Goal: Information Seeking & Learning: Learn about a topic

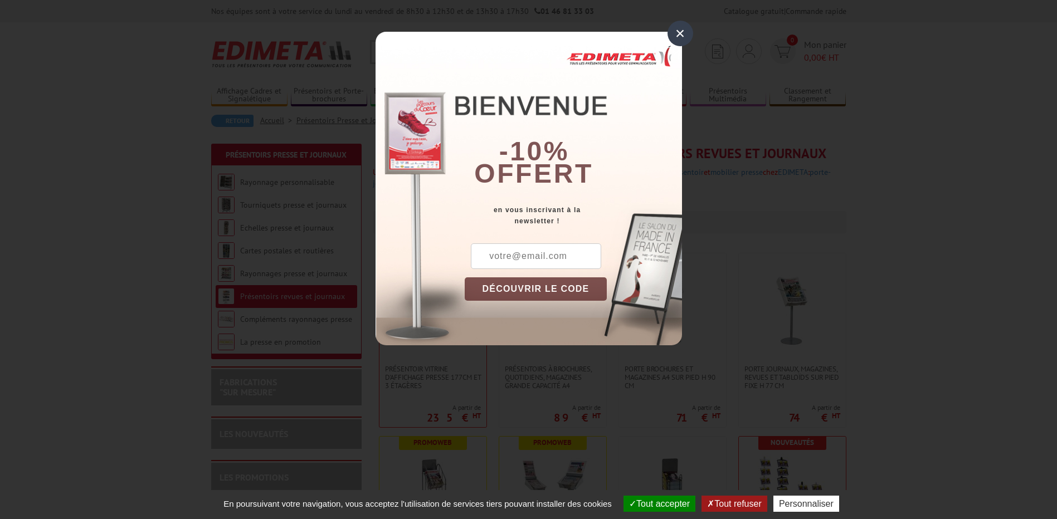
click at [677, 35] on div "×" at bounding box center [680, 34] width 26 height 26
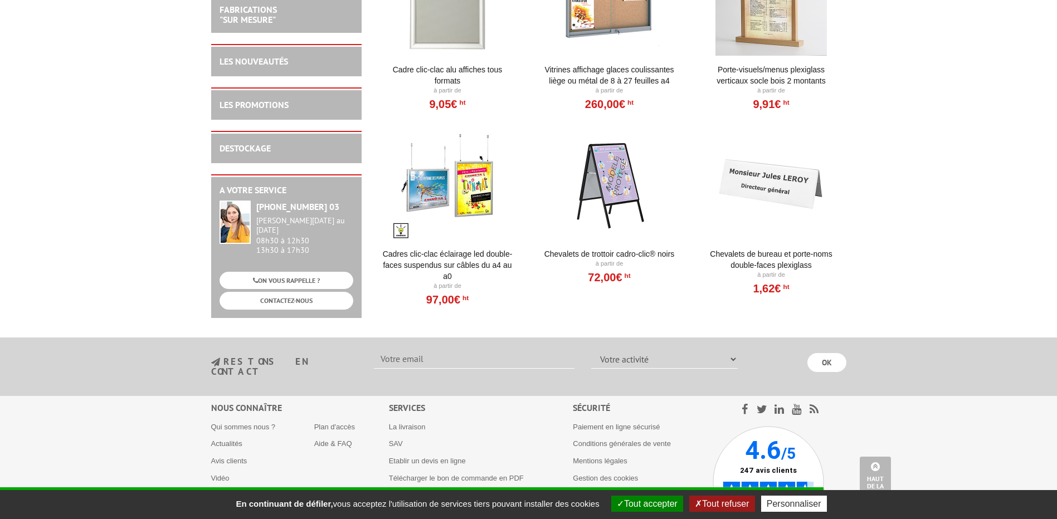
scroll to position [982, 0]
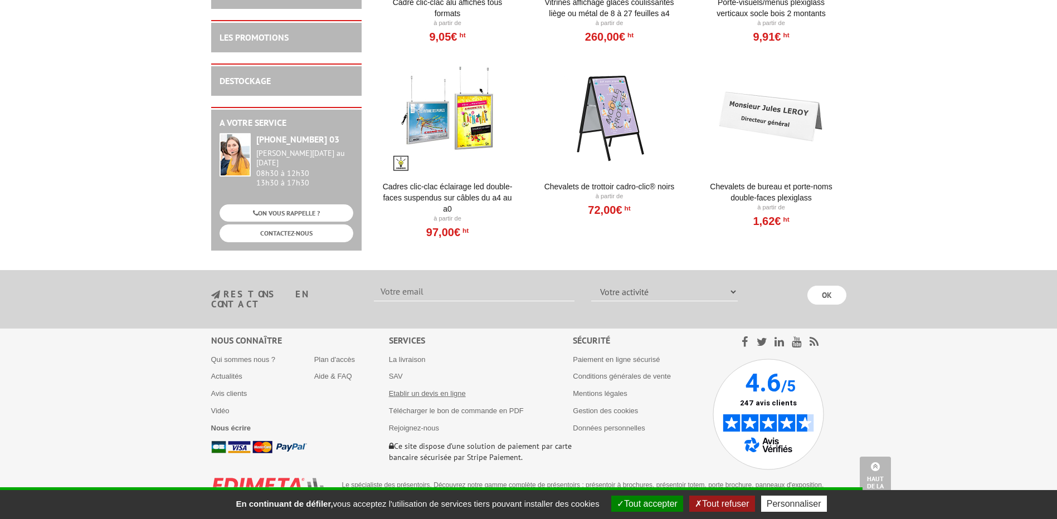
click at [415, 389] on link "Etablir un devis en ligne" at bounding box center [427, 393] width 77 height 8
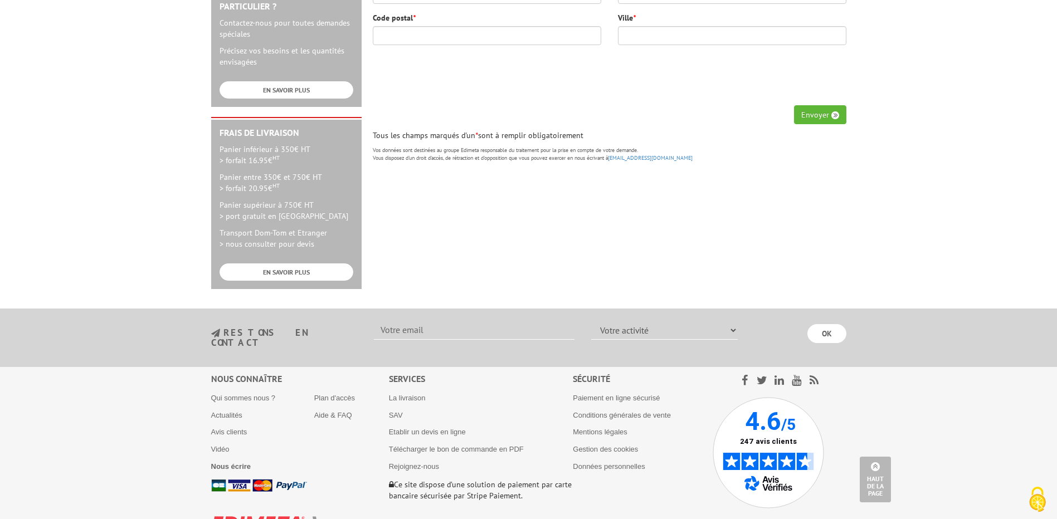
scroll to position [446, 0]
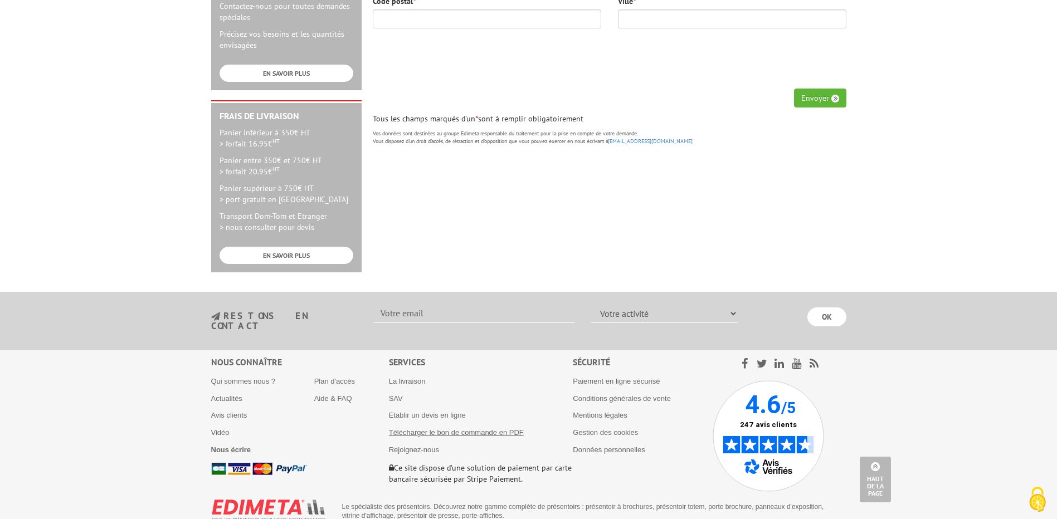
click at [435, 428] on link "Télécharger le bon de commande en PDF" at bounding box center [456, 432] width 135 height 8
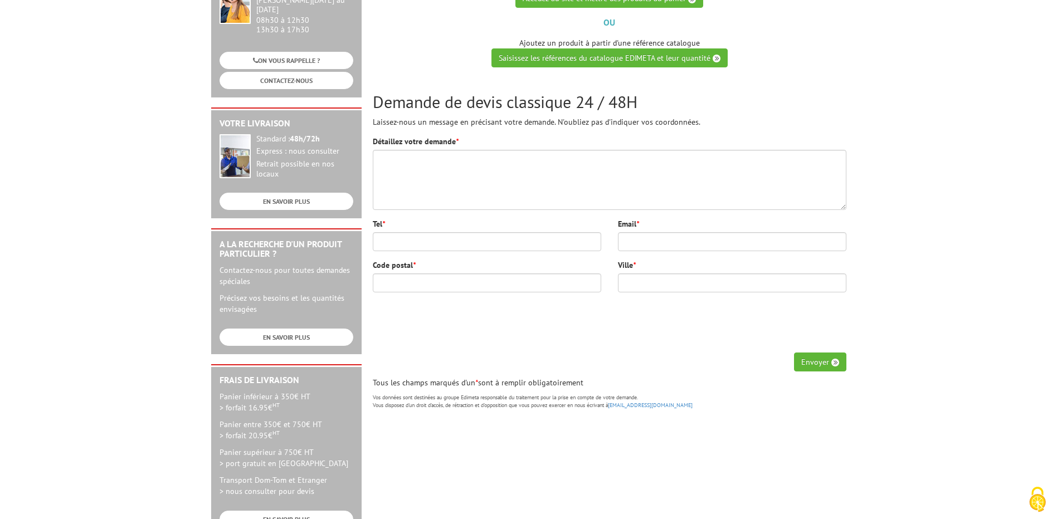
scroll to position [0, 0]
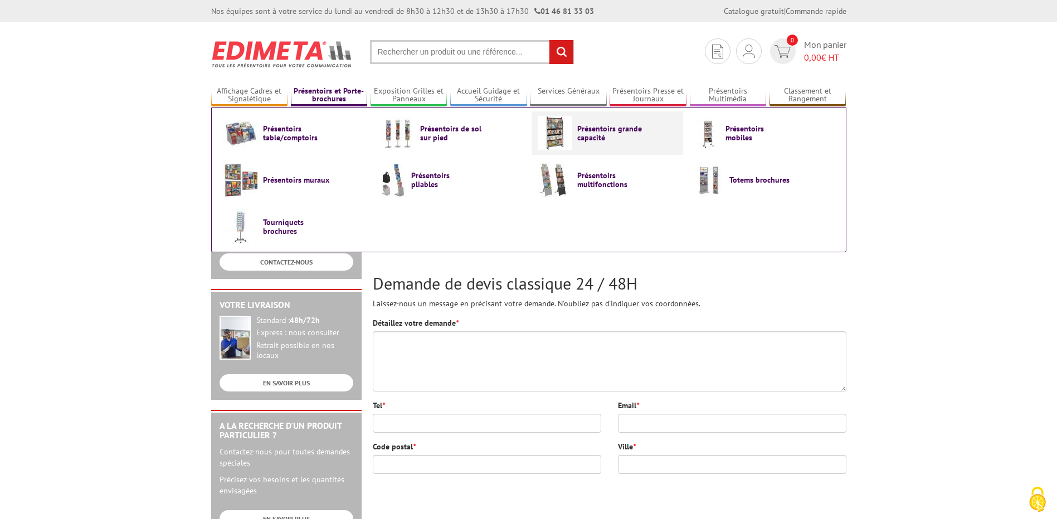
click at [579, 136] on span "Présentoirs grande capacité" at bounding box center [610, 133] width 67 height 18
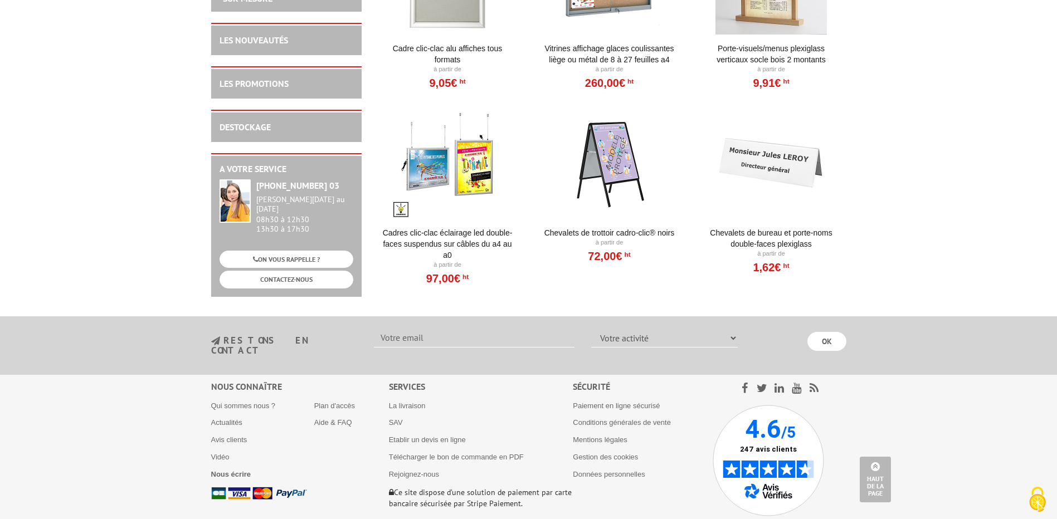
scroll to position [999, 0]
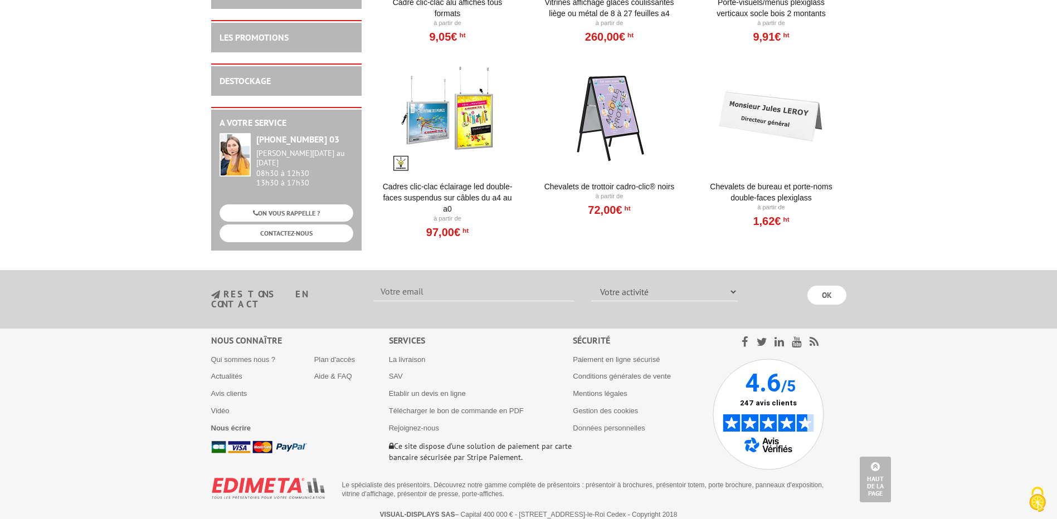
click at [739, 292] on div "Votre activité Administrations et collectivités Magasins et commerces Entrepris…" at bounding box center [664, 291] width 163 height 19
click at [733, 294] on select "Votre activité Administrations et collectivités Magasins et commerces Entrepris…" at bounding box center [664, 291] width 147 height 19
select select "876"
click at [591, 282] on select "Votre activité Administrations et collectivités Magasins et commerces Entrepris…" at bounding box center [664, 291] width 147 height 19
click at [828, 296] on input "OK" at bounding box center [826, 295] width 39 height 19
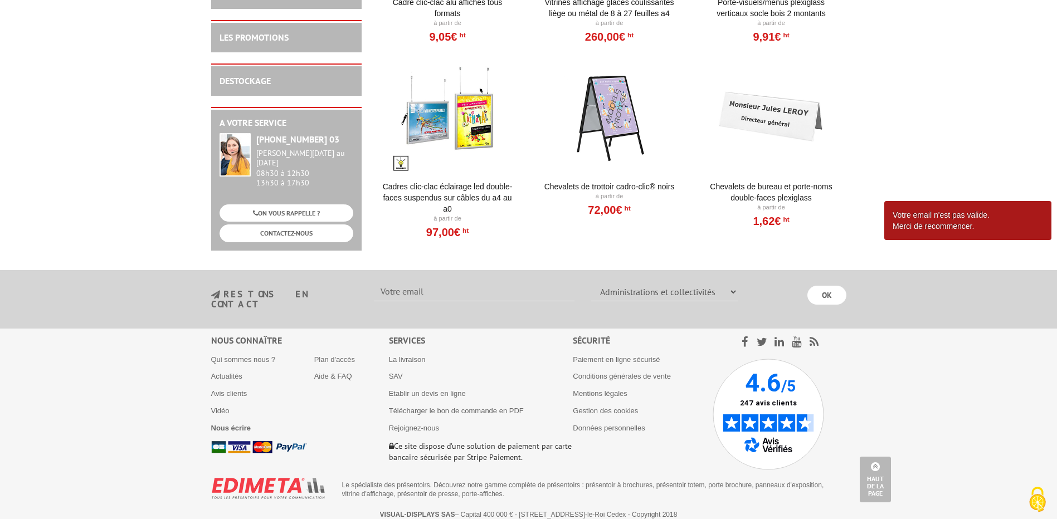
click at [697, 290] on select "Votre activité Administrations et collectivités Magasins et commerces Entrepris…" at bounding box center [664, 291] width 147 height 19
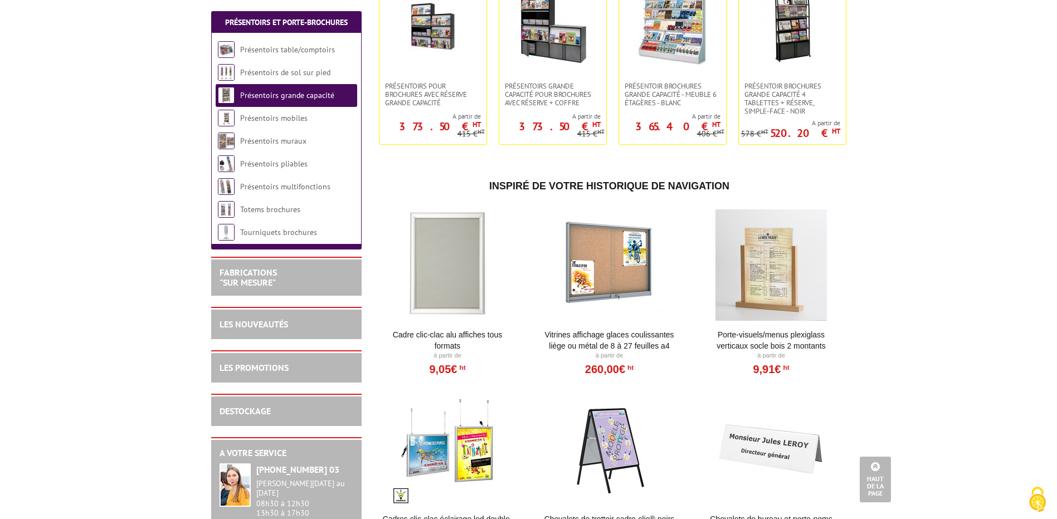
scroll to position [665, 0]
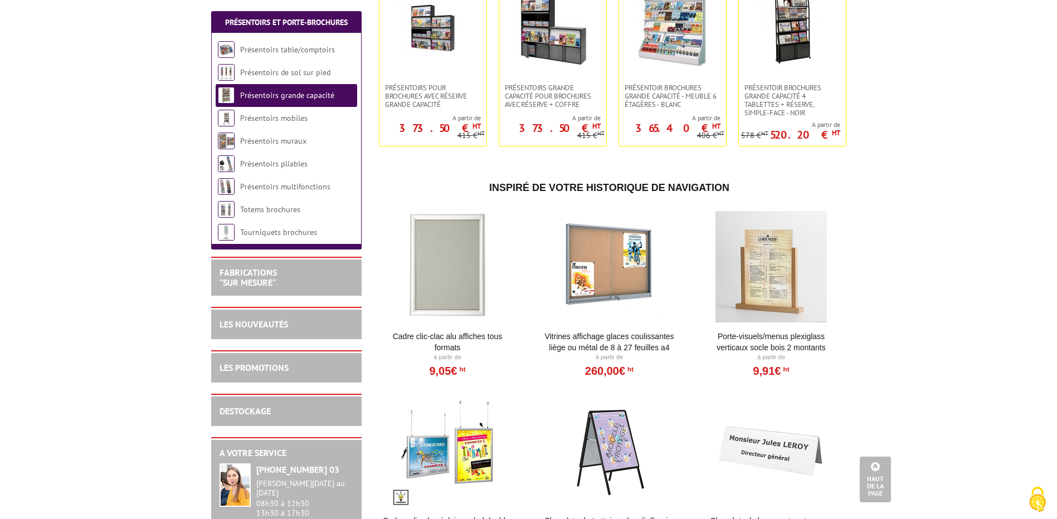
click at [440, 279] on div at bounding box center [448, 266] width 138 height 111
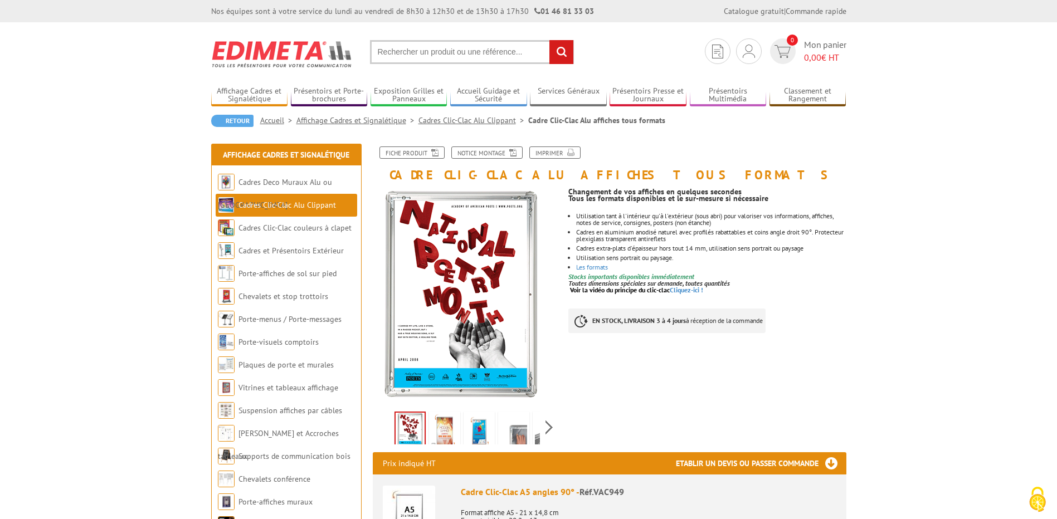
click at [446, 432] on img at bounding box center [444, 431] width 27 height 35
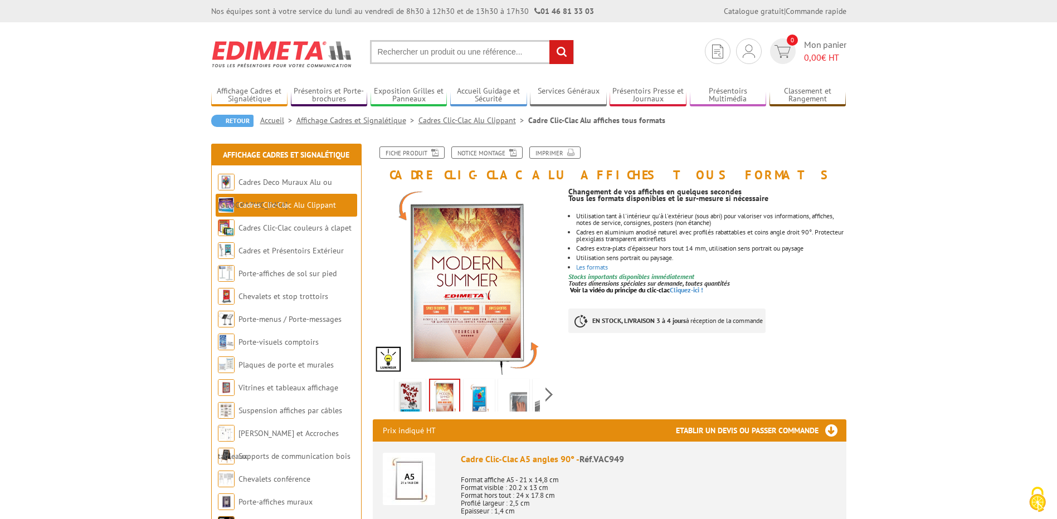
click at [482, 402] on img at bounding box center [479, 398] width 27 height 35
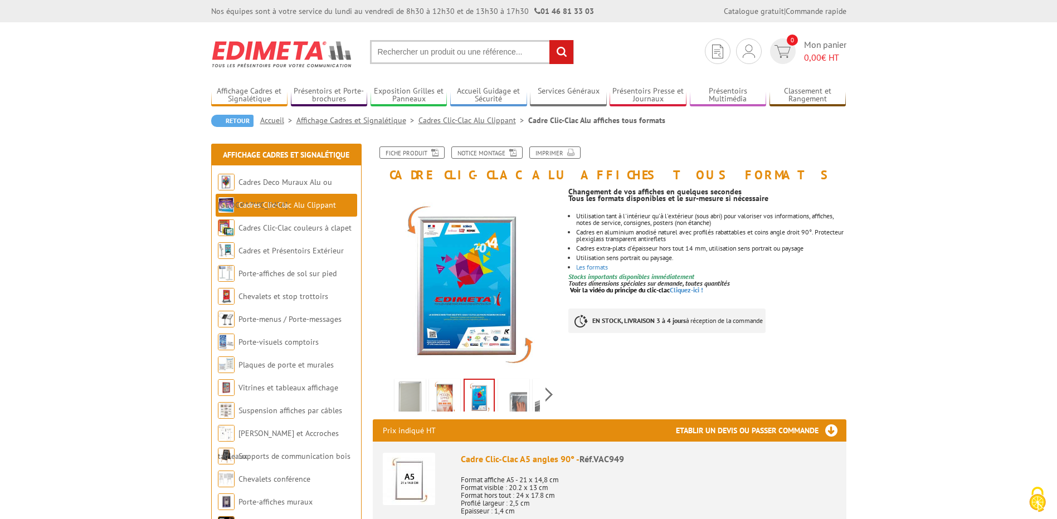
click at [532, 399] on li at bounding box center [548, 394] width 35 height 35
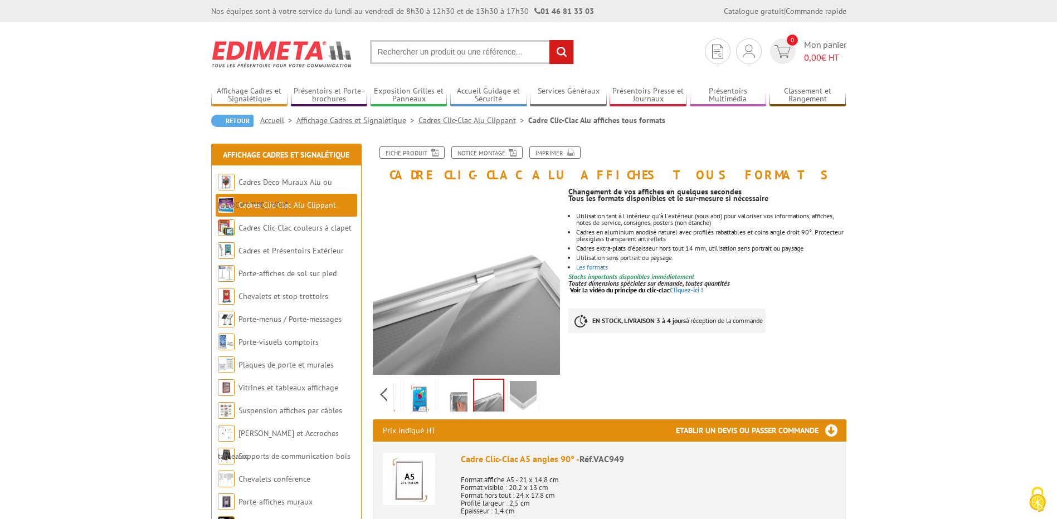
click at [455, 397] on img at bounding box center [454, 398] width 27 height 35
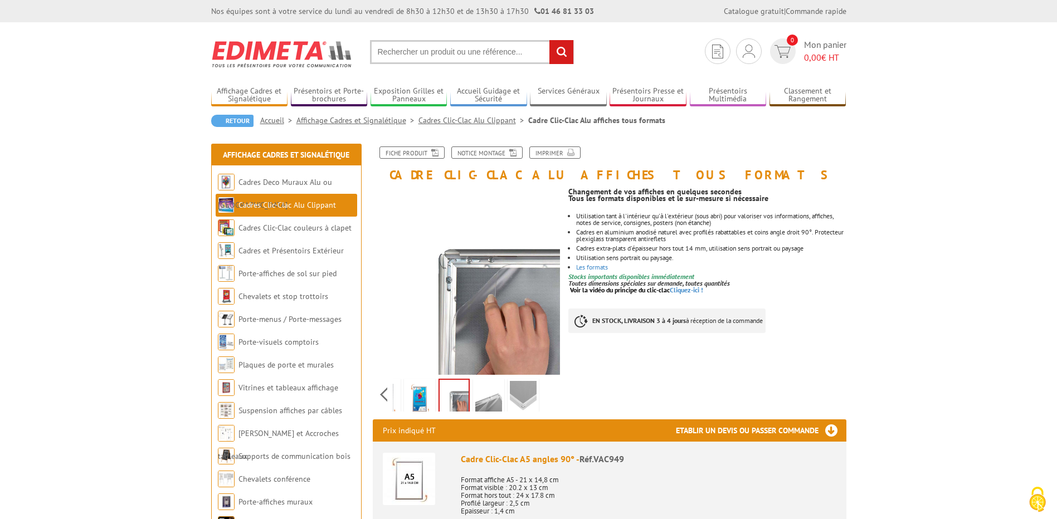
click at [485, 394] on img at bounding box center [488, 398] width 27 height 35
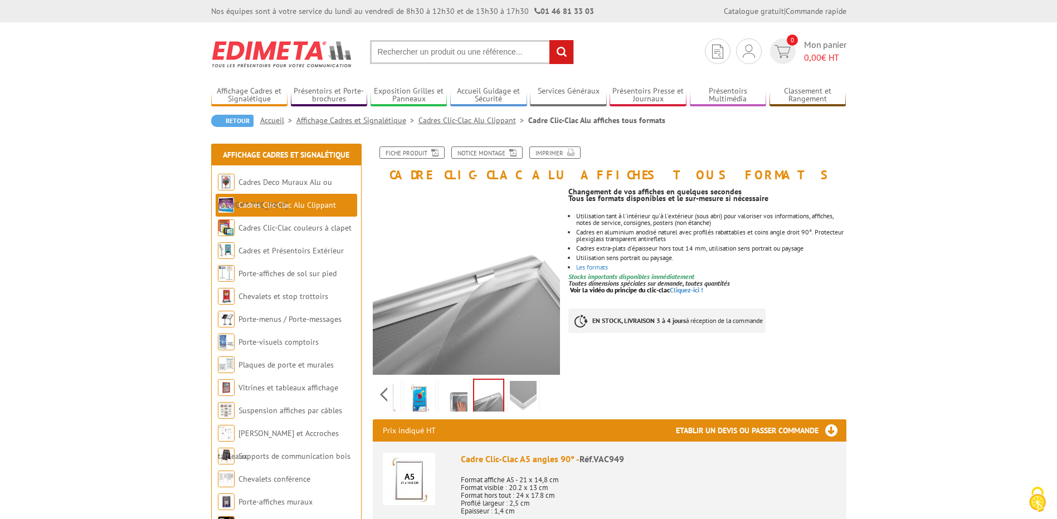
click at [533, 388] on img at bounding box center [523, 398] width 27 height 35
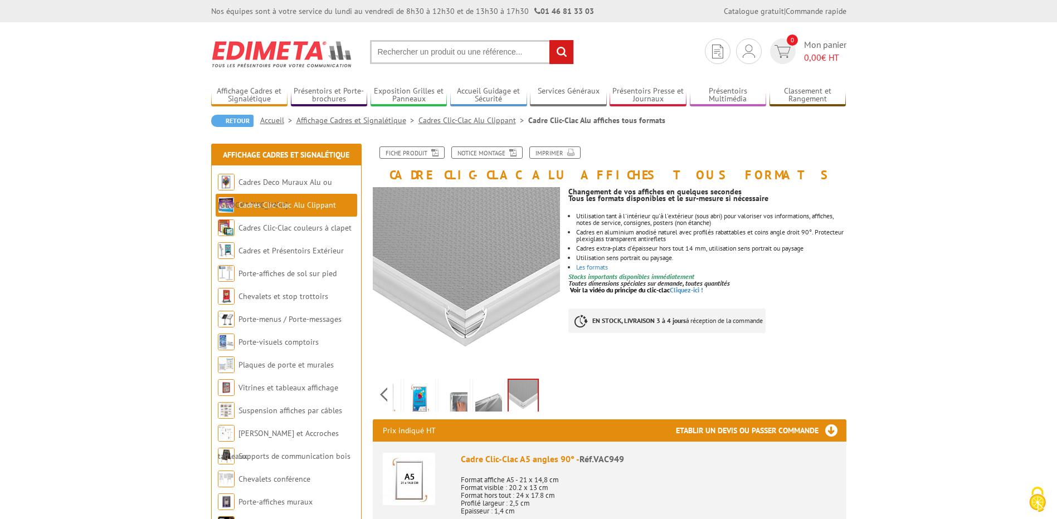
click at [414, 402] on img at bounding box center [419, 398] width 27 height 35
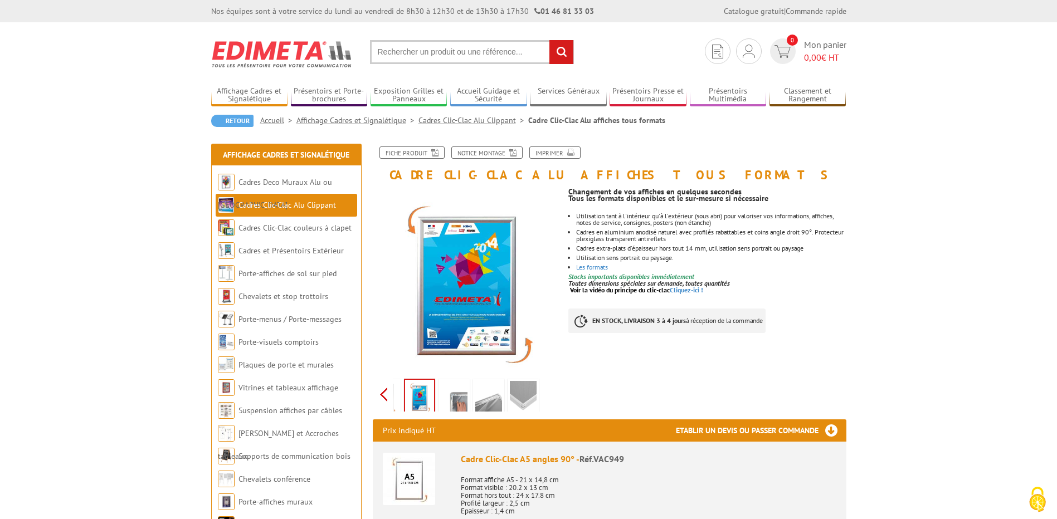
click at [384, 397] on div "Previous Next" at bounding box center [467, 394] width 188 height 39
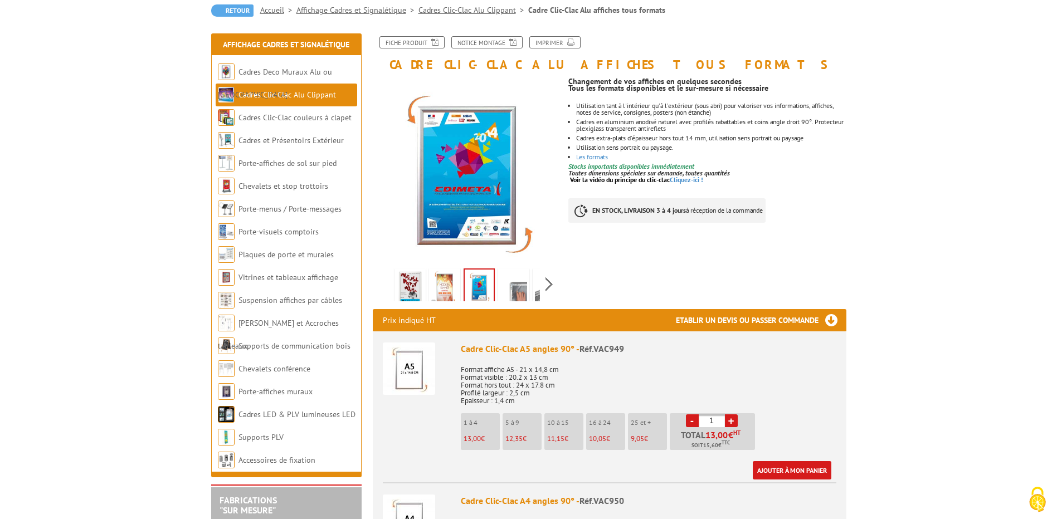
scroll to position [111, 0]
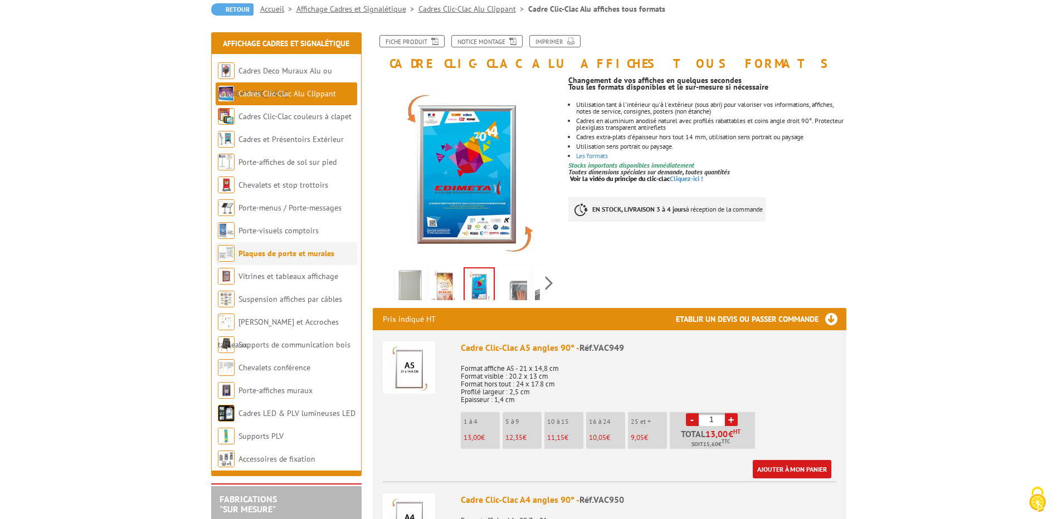
click at [254, 256] on link "Plaques de porte et murales" at bounding box center [286, 253] width 96 height 10
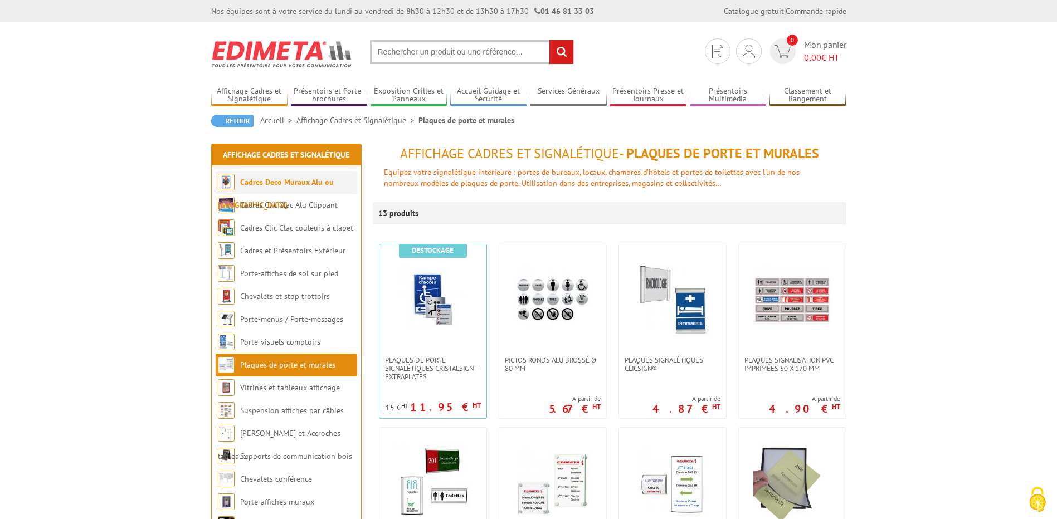
click at [255, 185] on link "Cadres Deco Muraux Alu ou [GEOGRAPHIC_DATA]" at bounding box center [276, 193] width 116 height 33
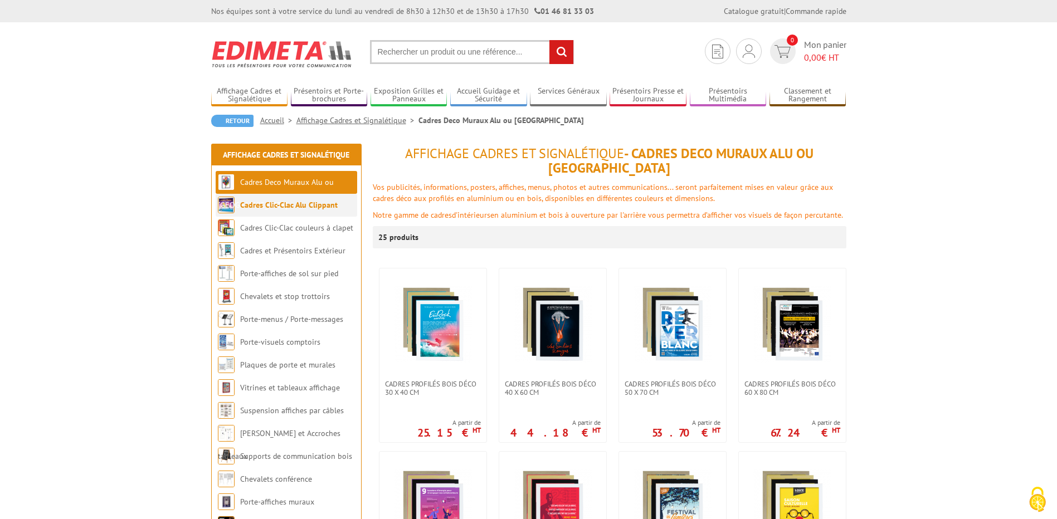
click at [258, 204] on link "Cadres Clic-Clac Alu Clippant" at bounding box center [288, 205] width 97 height 10
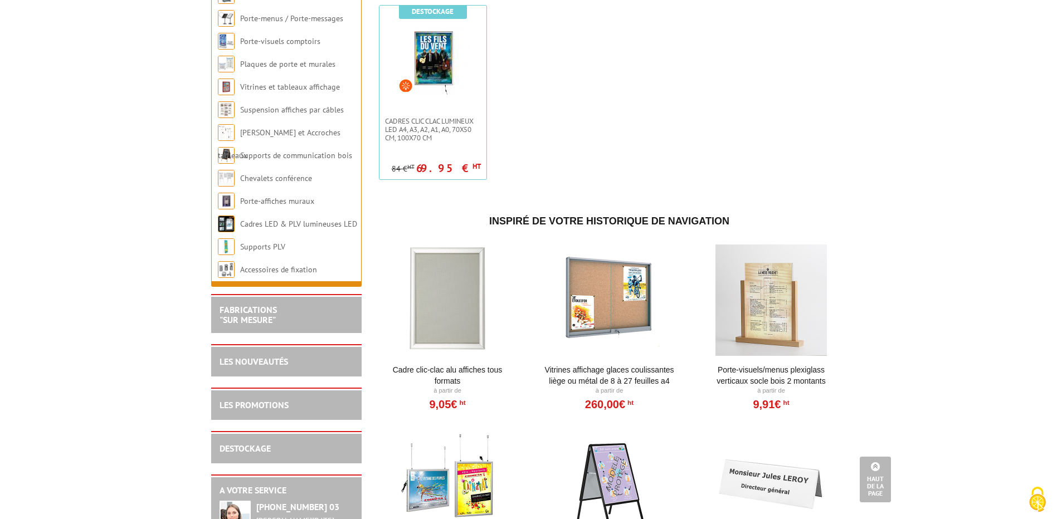
scroll to position [836, 0]
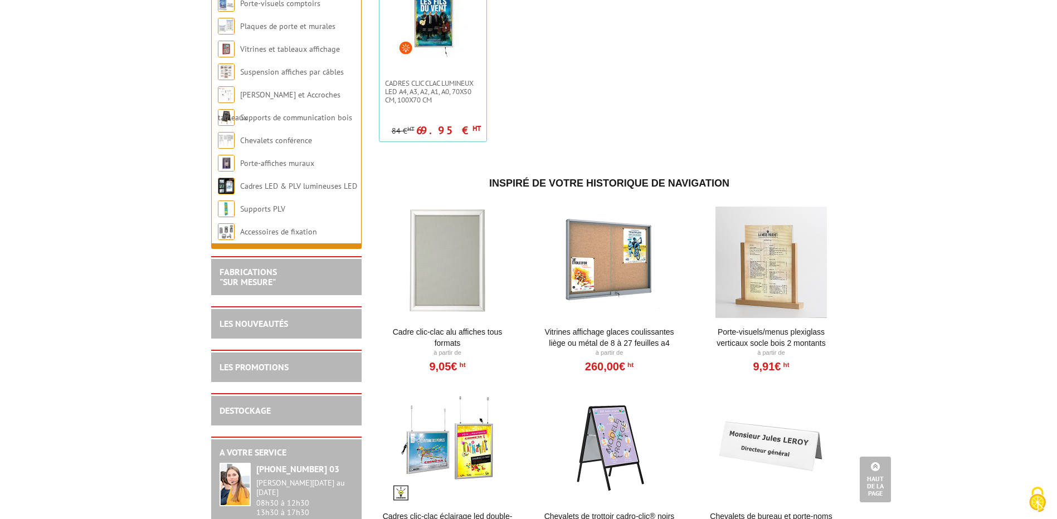
click at [587, 343] on link "Vitrines affichage glaces coulissantes liège ou métal de 8 à 27 feuilles A4" at bounding box center [609, 337] width 138 height 22
